Goal: Information Seeking & Learning: Learn about a topic

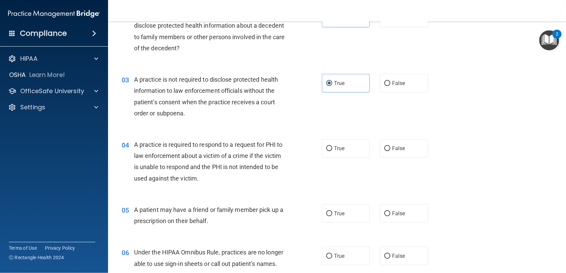
scroll to position [124, 0]
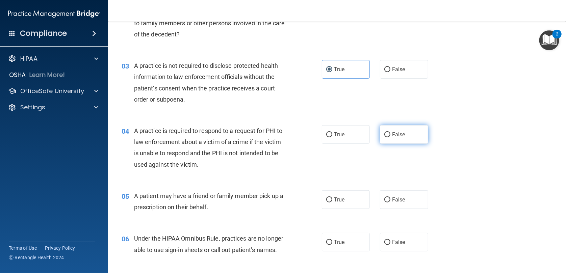
click at [393, 134] on span "False" at bounding box center [398, 134] width 13 height 6
click at [390, 134] on input "False" at bounding box center [387, 134] width 6 height 5
radio input "true"
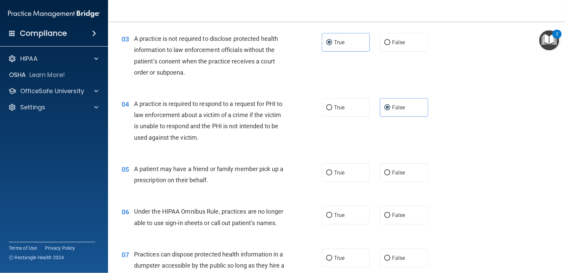
scroll to position [169, 0]
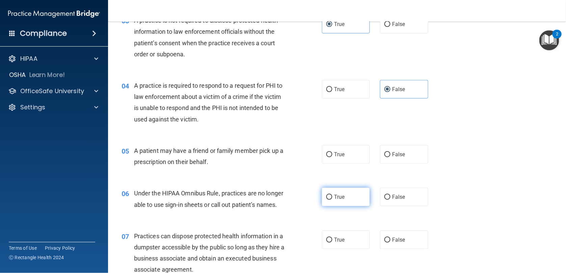
click at [334, 197] on span "True" at bounding box center [339, 197] width 10 height 6
click at [332, 197] on input "True" at bounding box center [329, 197] width 6 height 5
radio input "true"
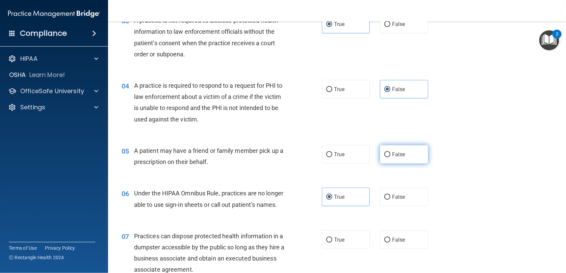
click at [393, 158] on label "False" at bounding box center [404, 154] width 48 height 19
click at [390, 157] on input "False" at bounding box center [387, 154] width 6 height 5
radio input "true"
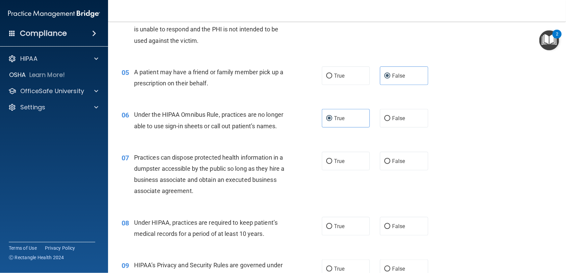
scroll to position [259, 0]
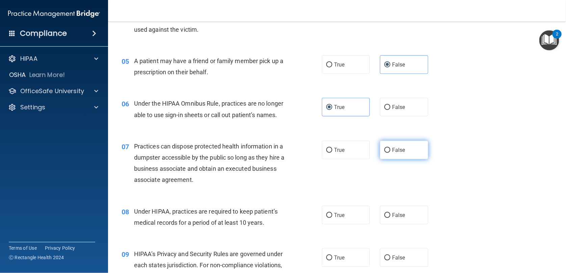
click at [405, 149] on label "False" at bounding box center [404, 150] width 48 height 19
click at [390, 149] on input "False" at bounding box center [387, 150] width 6 height 5
radio input "true"
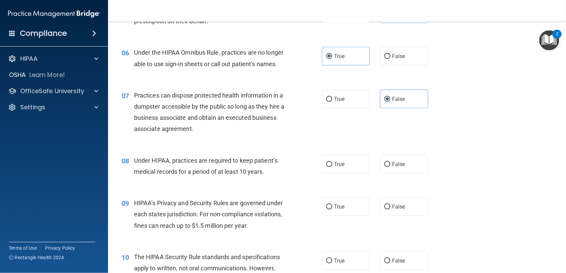
scroll to position [315, 0]
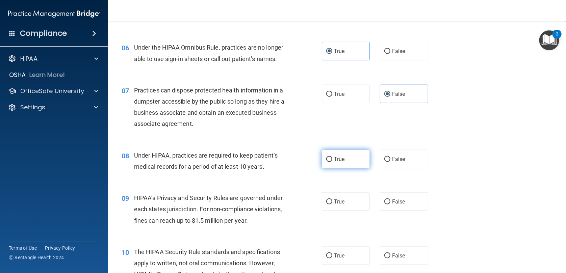
click at [336, 155] on label "True" at bounding box center [346, 159] width 48 height 19
click at [332, 157] on input "True" at bounding box center [329, 159] width 6 height 5
radio input "true"
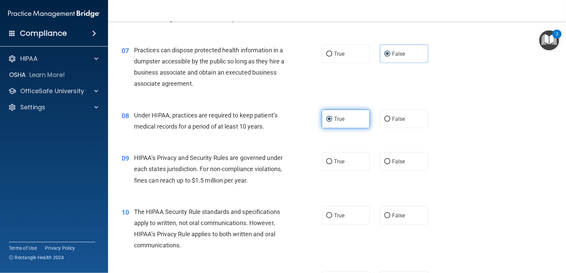
scroll to position [360, 0]
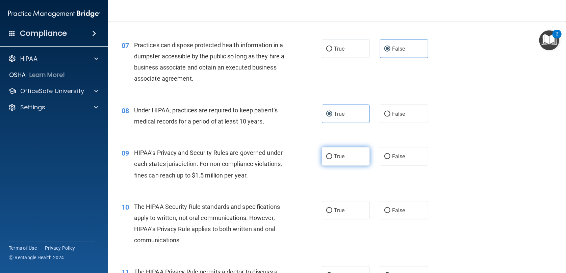
click at [335, 163] on label "True" at bounding box center [346, 156] width 48 height 19
click at [332, 159] on input "True" at bounding box center [329, 156] width 6 height 5
radio input "true"
